Goal: Task Accomplishment & Management: Manage account settings

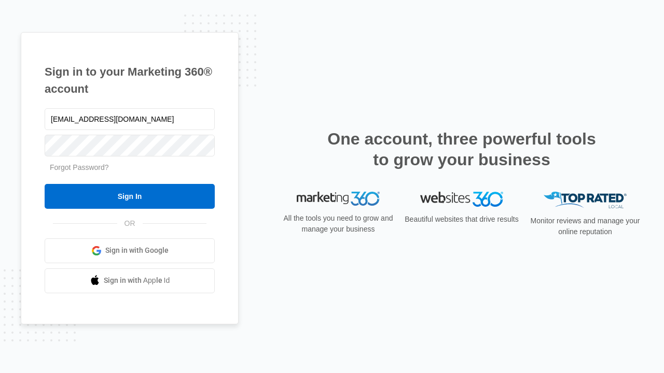
type input "[EMAIL_ADDRESS][DOMAIN_NAME]"
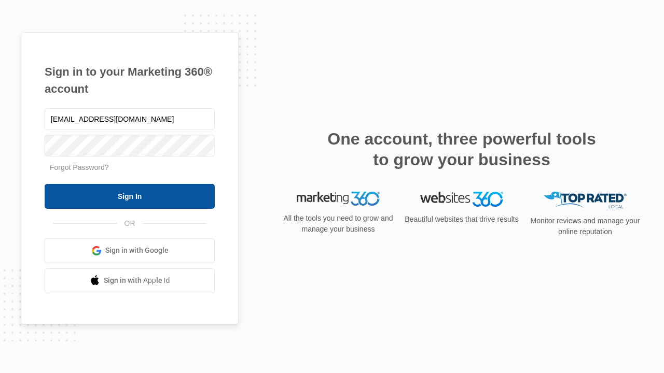
click at [130, 196] on input "Sign In" at bounding box center [130, 196] width 170 height 25
